Goal: Use online tool/utility: Utilize a website feature to perform a specific function

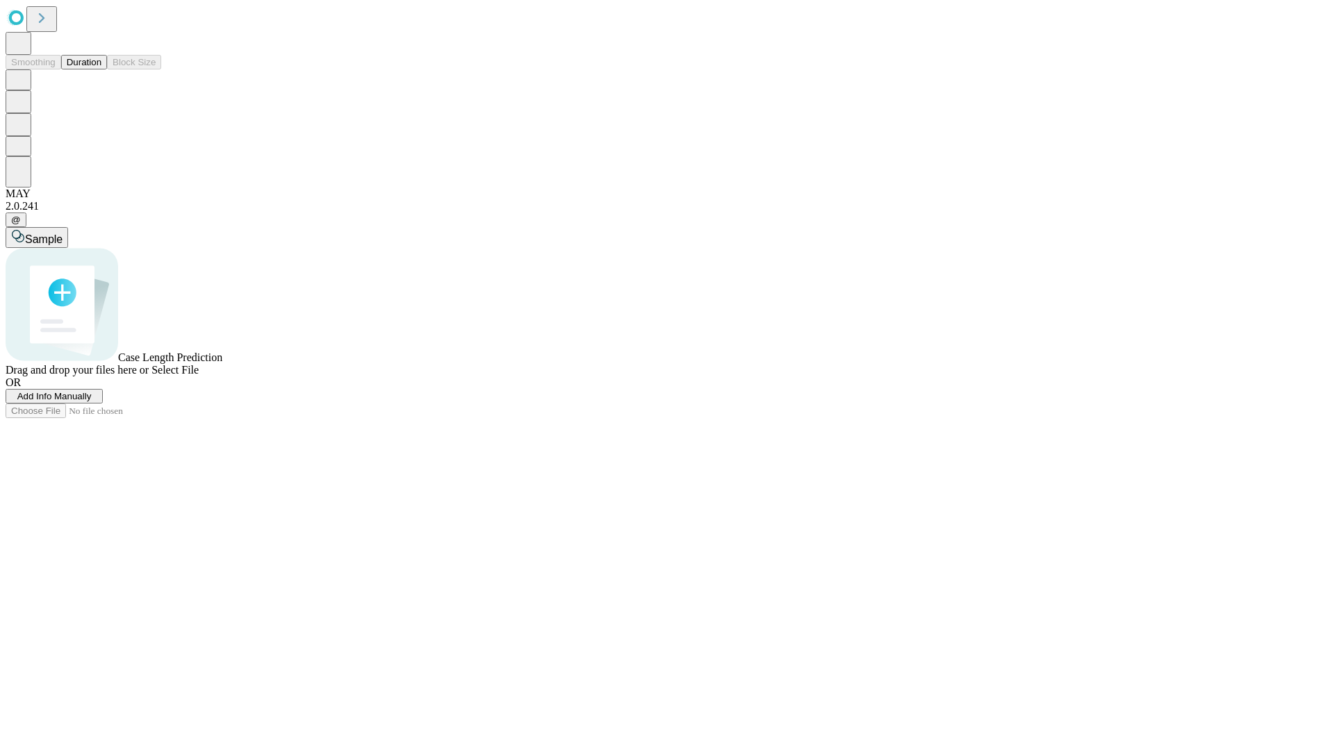
click at [101, 69] on button "Duration" at bounding box center [84, 62] width 46 height 15
click at [92, 402] on span "Add Info Manually" at bounding box center [54, 396] width 74 height 10
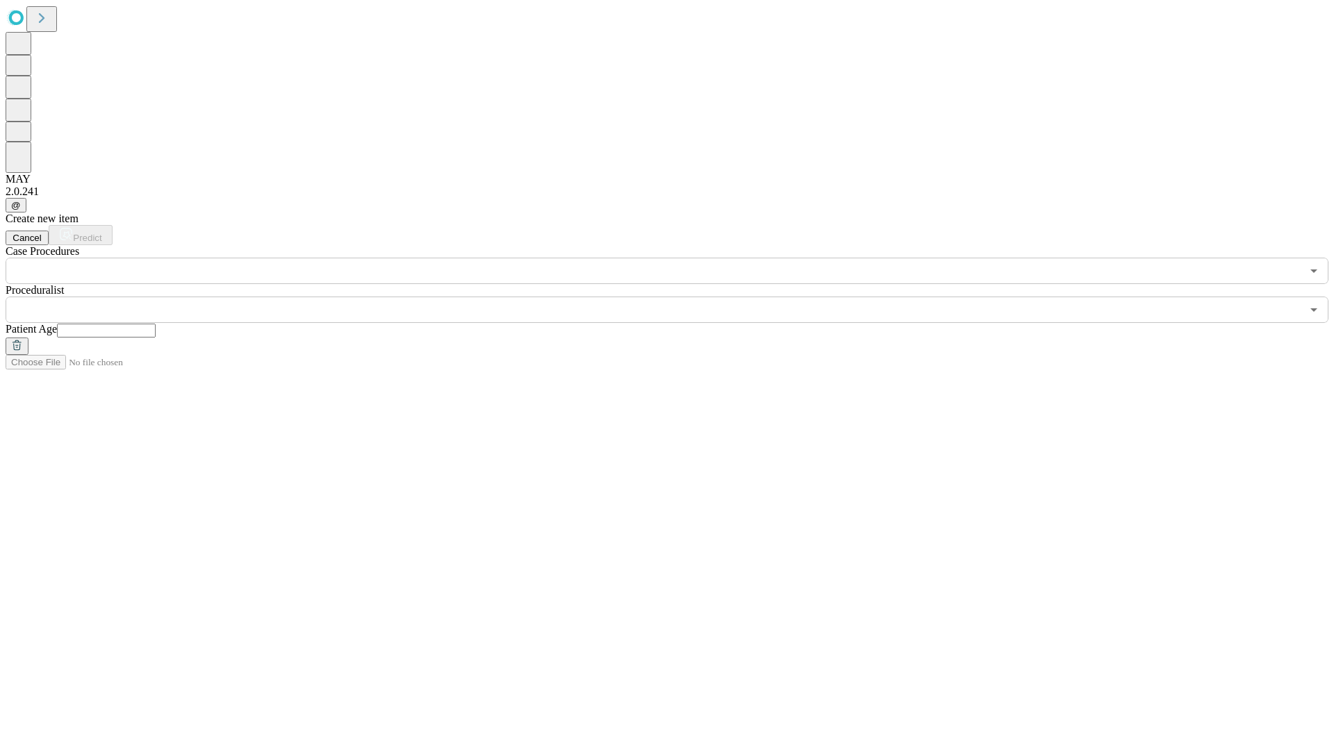
click at [156, 324] on input "text" at bounding box center [106, 331] width 99 height 14
type input "**"
click at [677, 297] on input "text" at bounding box center [654, 310] width 1296 height 26
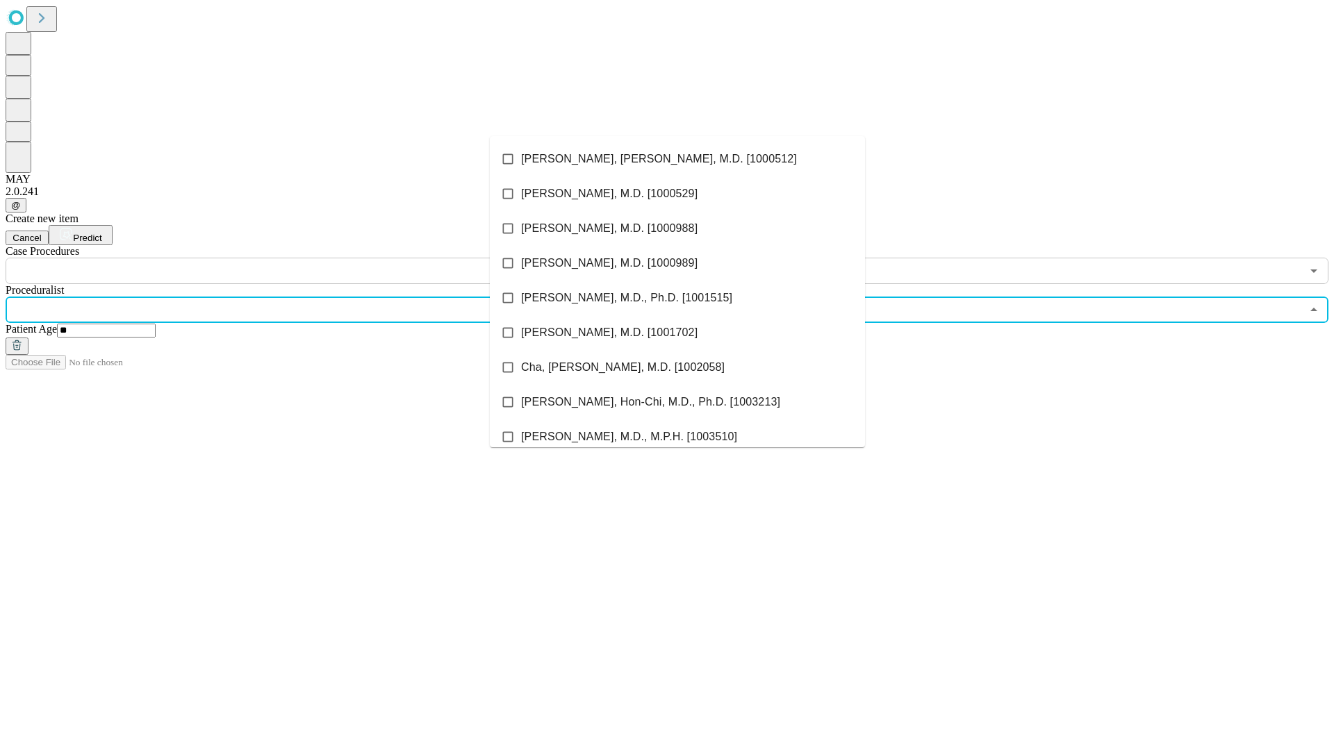
click at [677, 159] on li "[PERSON_NAME], [PERSON_NAME], M.D. [1000512]" at bounding box center [677, 159] width 375 height 35
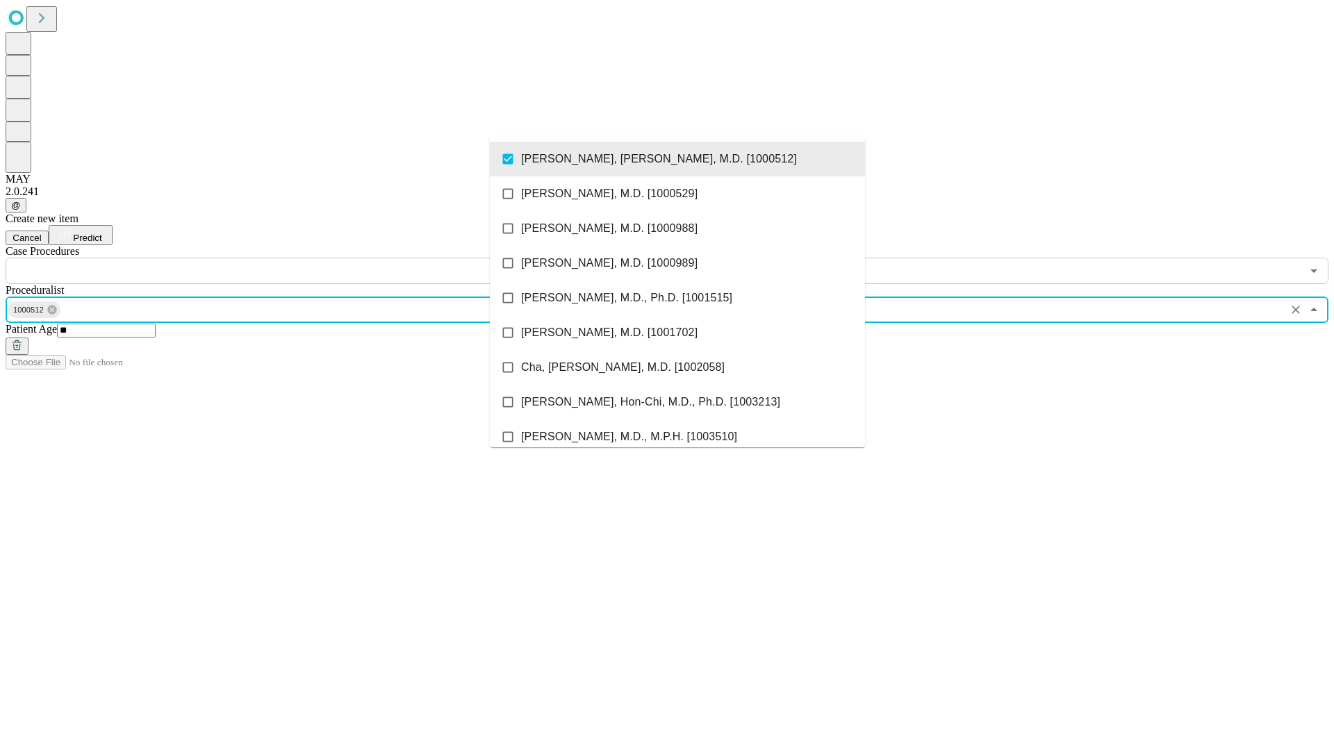
click at [292, 258] on input "text" at bounding box center [654, 271] width 1296 height 26
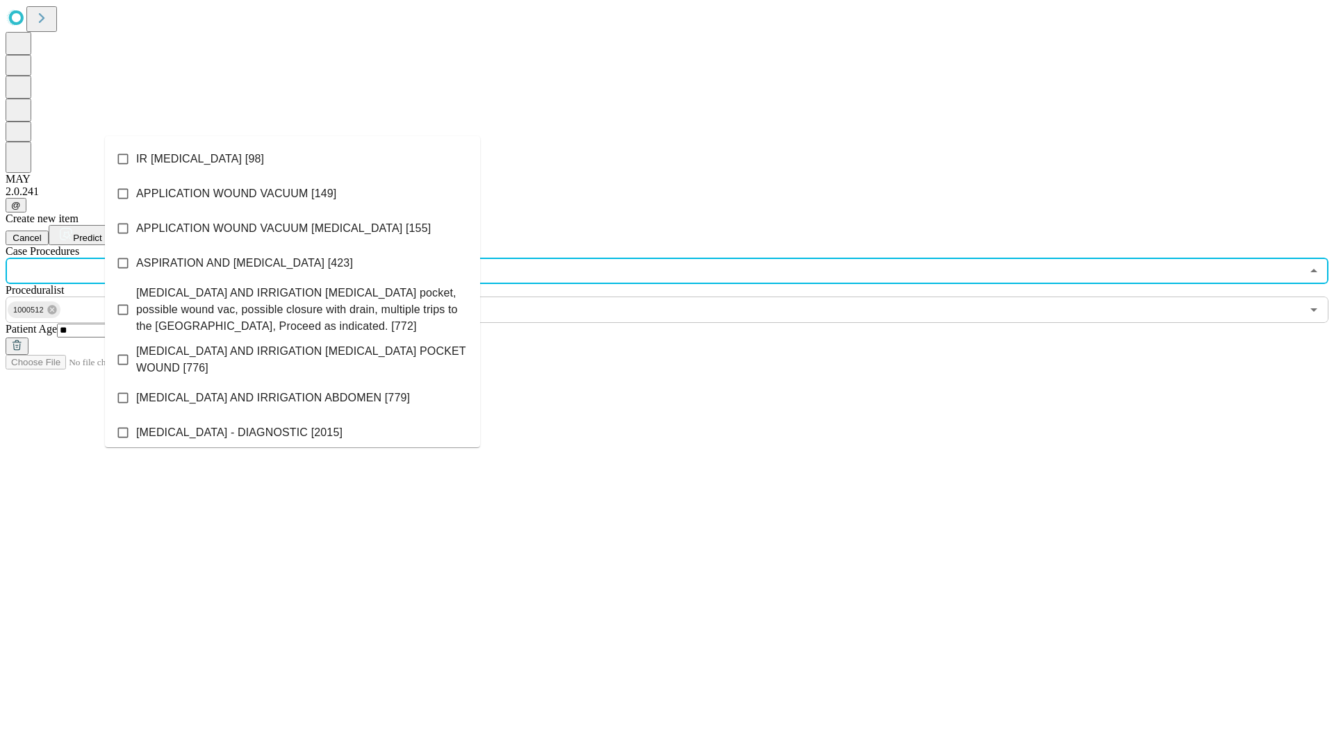
click at [292, 159] on li "IR [MEDICAL_DATA] [98]" at bounding box center [292, 159] width 375 height 35
click at [101, 233] on span "Predict" at bounding box center [87, 238] width 28 height 10
